Goal: Browse casually: Explore the website without a specific task or goal

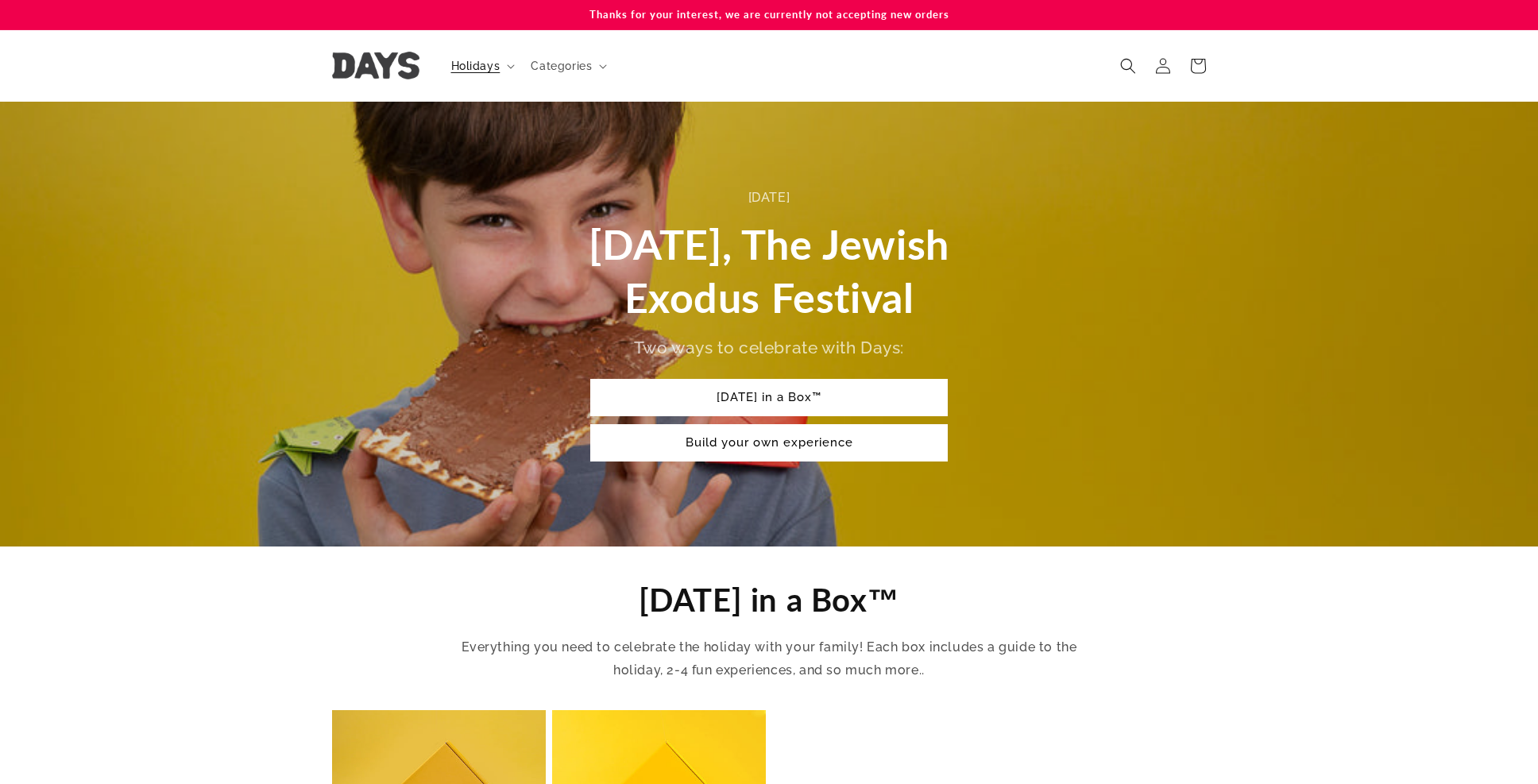
scroll to position [910, 0]
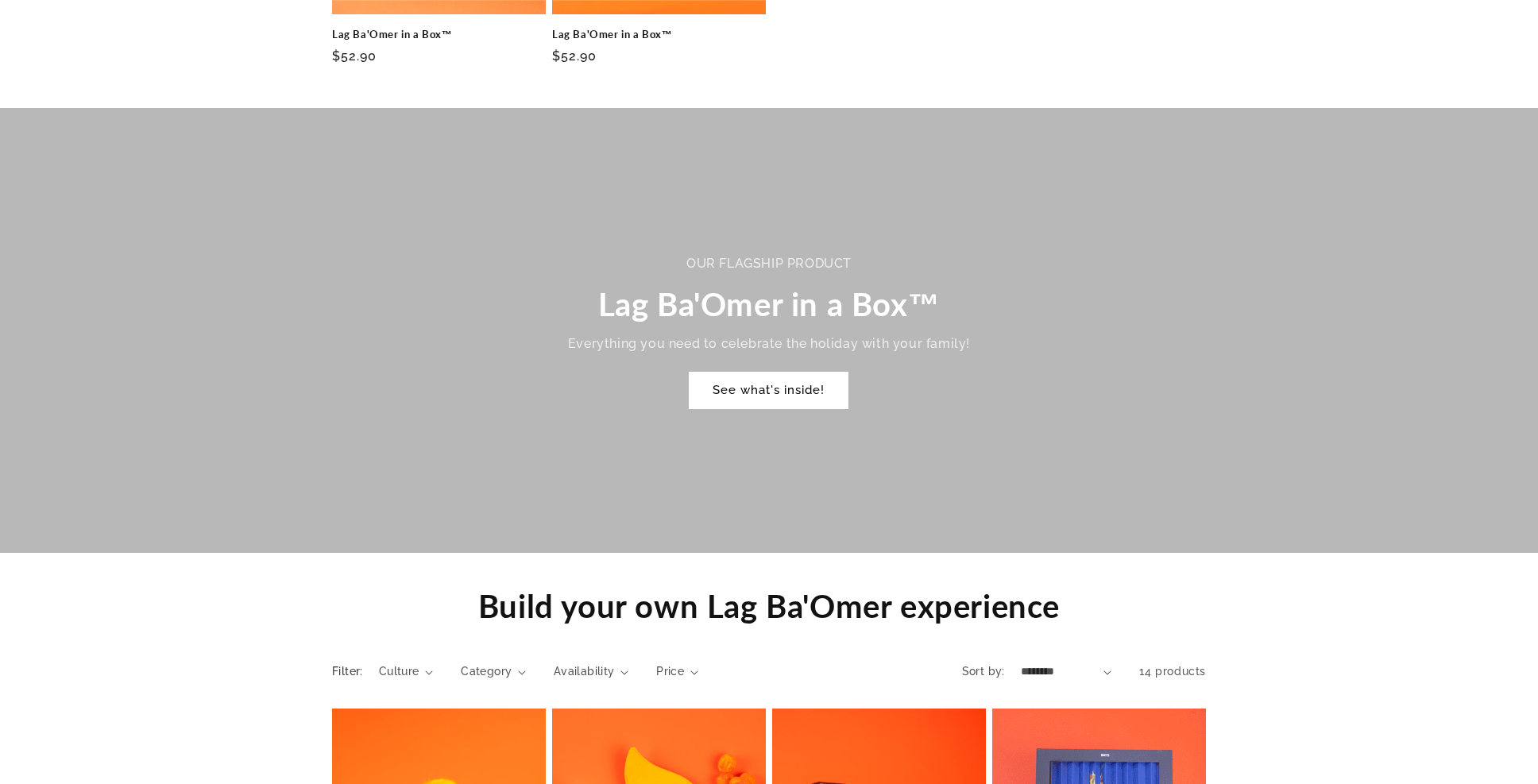
scroll to position [910, 0]
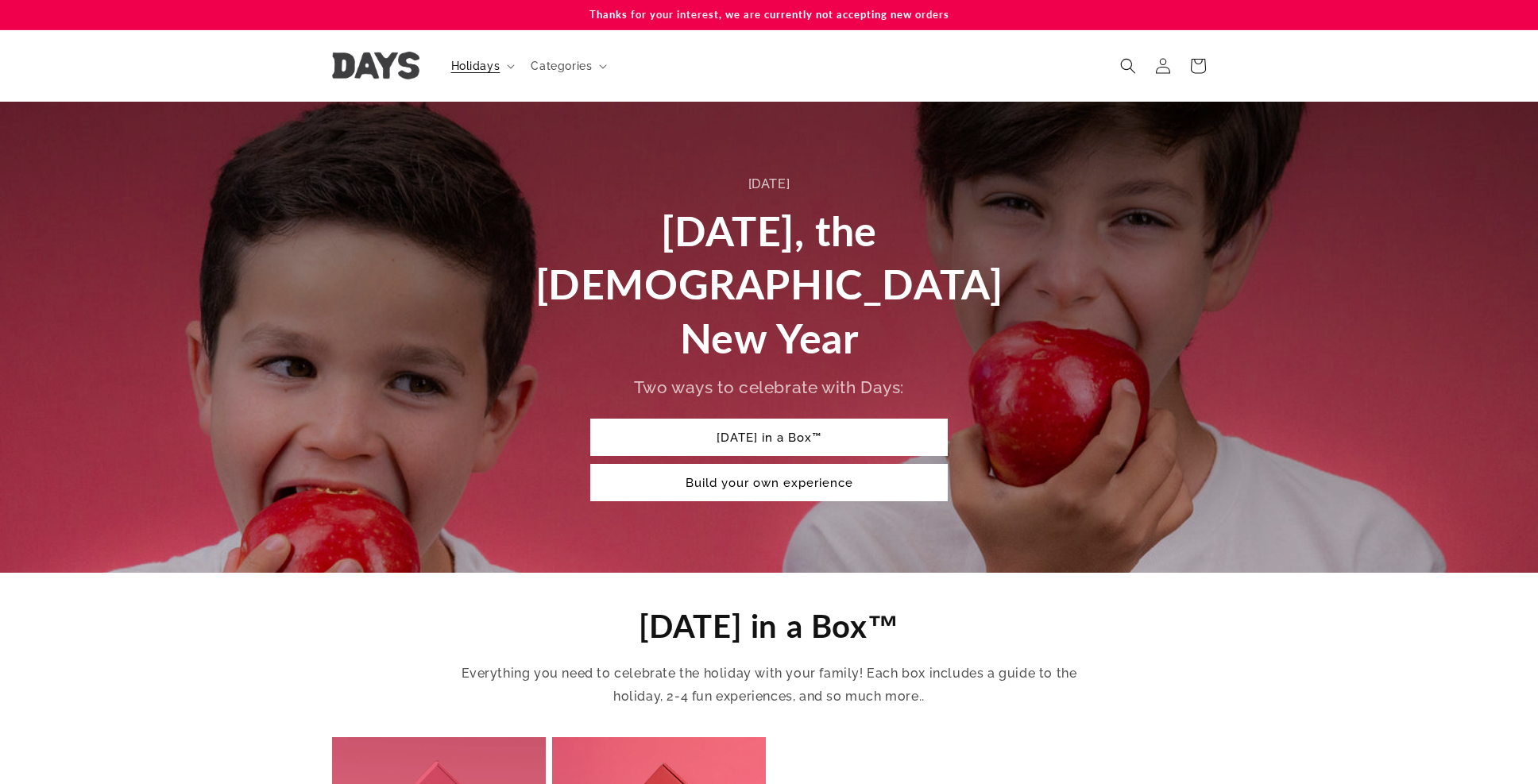
scroll to position [910, 0]
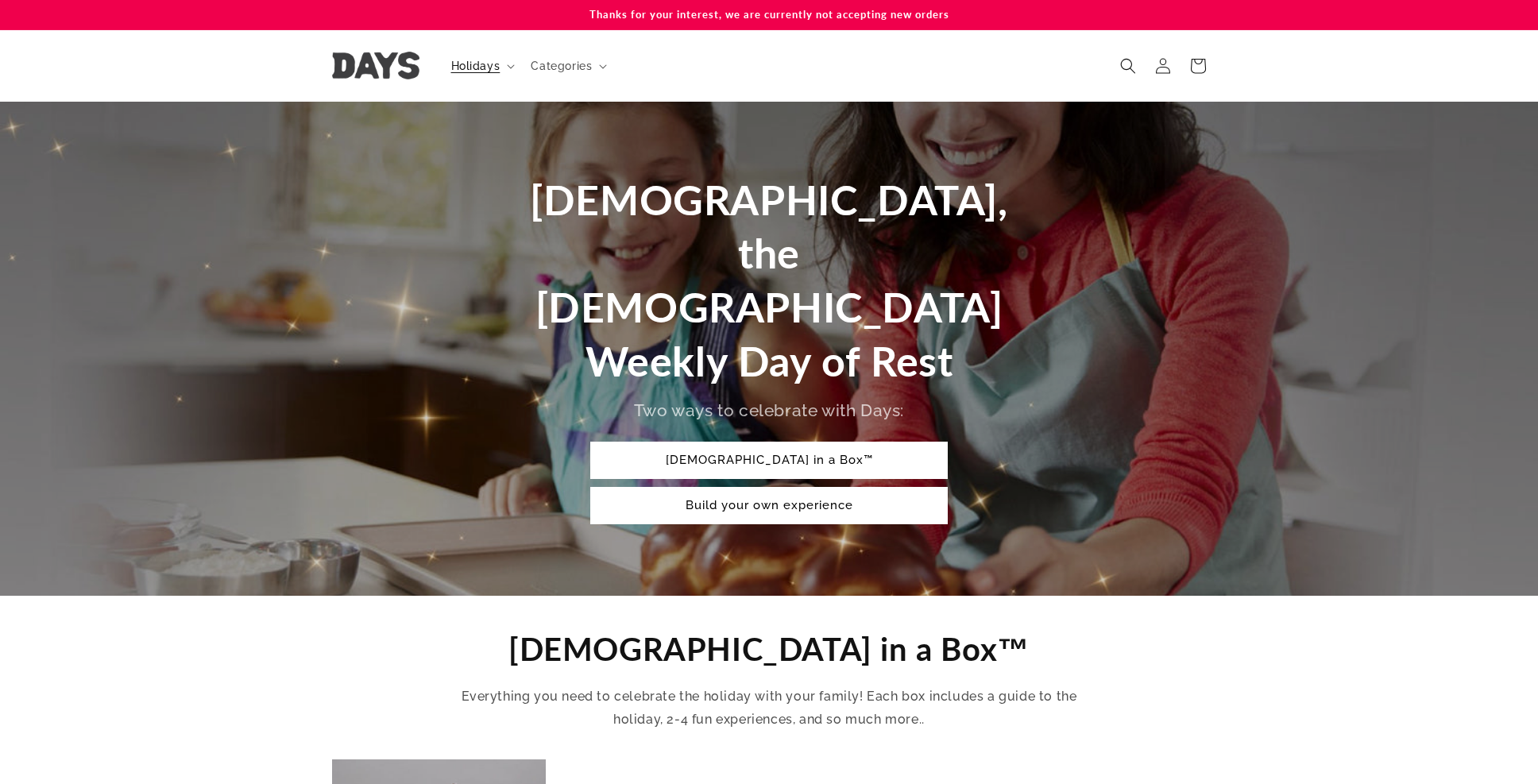
scroll to position [910, 0]
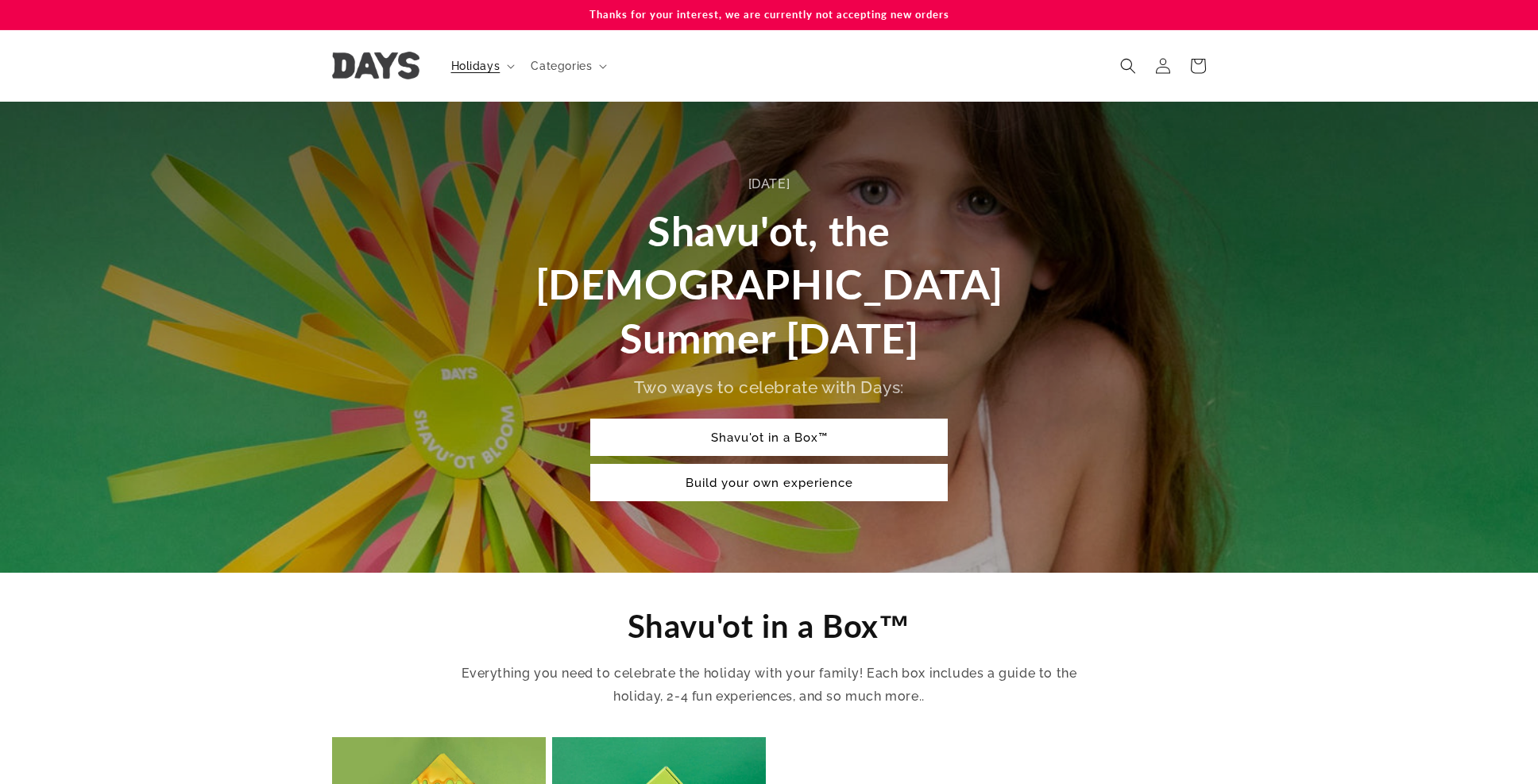
scroll to position [911, 0]
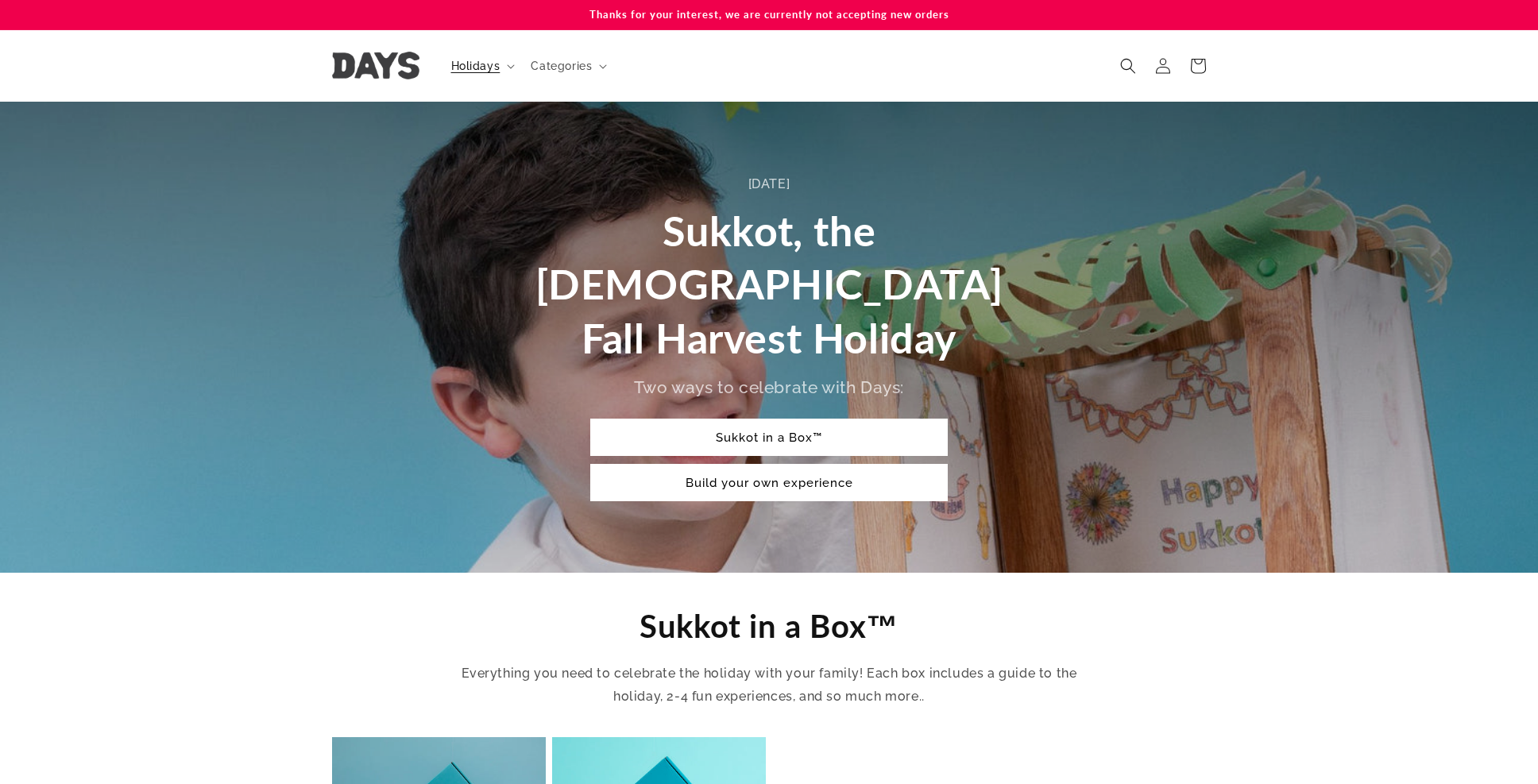
scroll to position [910, 0]
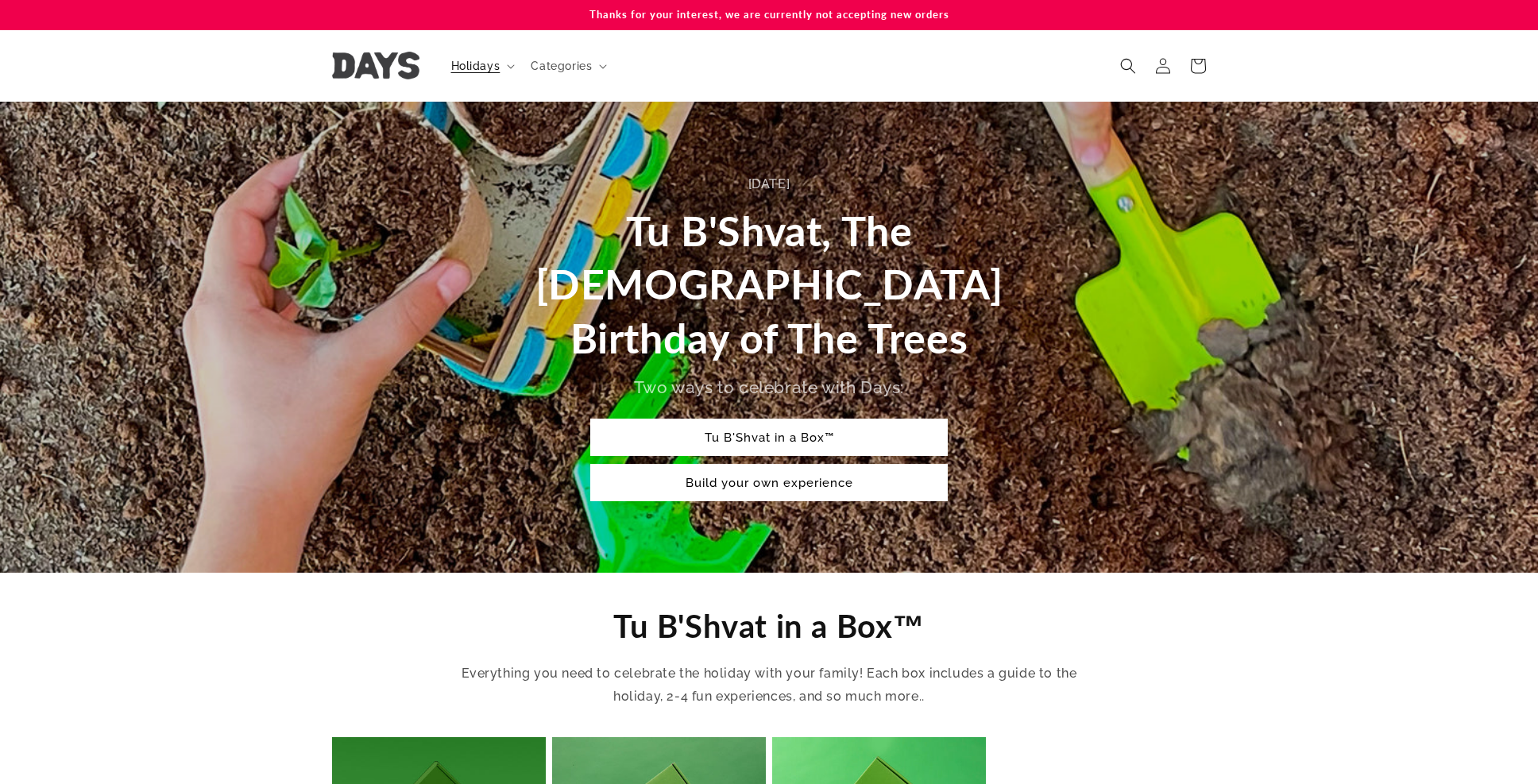
scroll to position [910, 0]
